Goal: Information Seeking & Learning: Learn about a topic

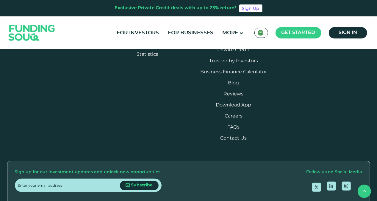
scroll to position [655, 0]
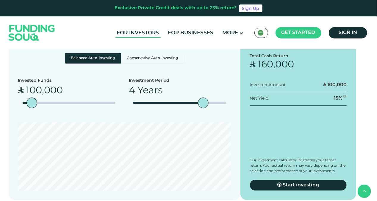
click at [140, 34] on link "For Investors" at bounding box center [138, 33] width 45 height 10
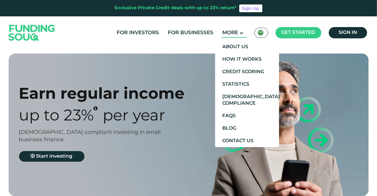
click at [240, 33] on icon at bounding box center [242, 33] width 4 height 4
click at [241, 46] on link "About Us" at bounding box center [247, 47] width 64 height 13
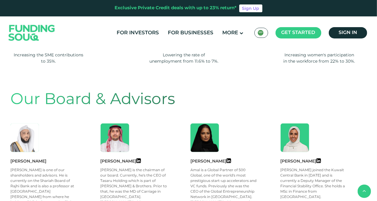
scroll to position [268, 0]
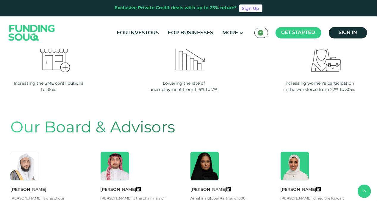
click at [221, 30] on ul "For Investors For Businesses More About Us How It Works" at bounding box center [242, 32] width 258 height 13
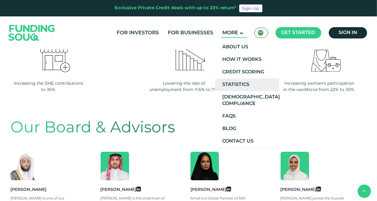
click at [239, 83] on link "Statistics" at bounding box center [247, 84] width 64 height 13
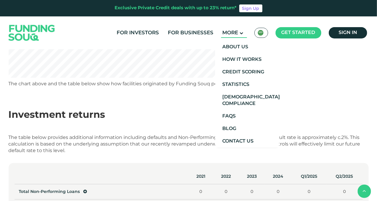
scroll to position [209, 0]
